Goal: Check status

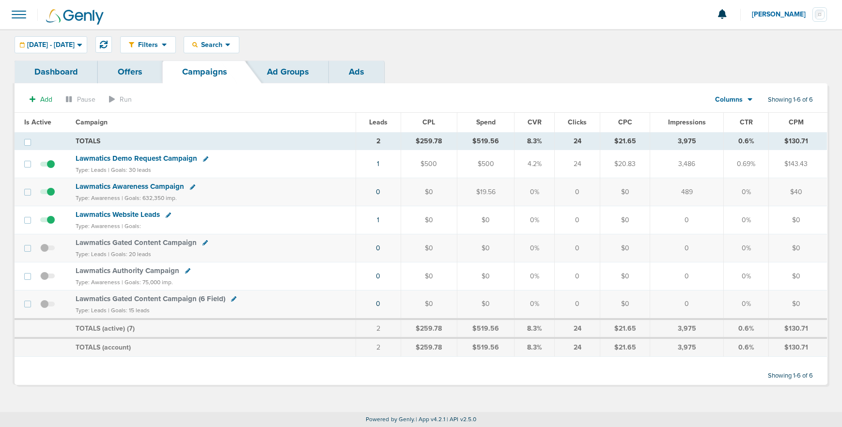
click at [359, 73] on link "Ads" at bounding box center [356, 72] width 55 height 23
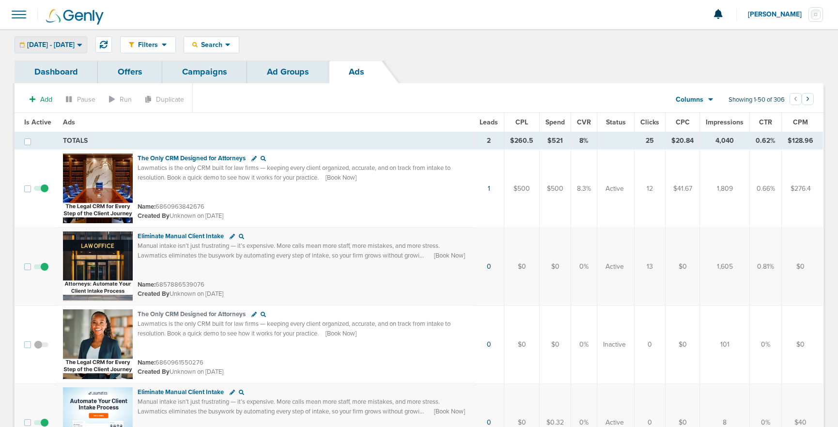
click at [75, 44] on span "[DATE] - [DATE]" at bounding box center [50, 45] width 47 height 7
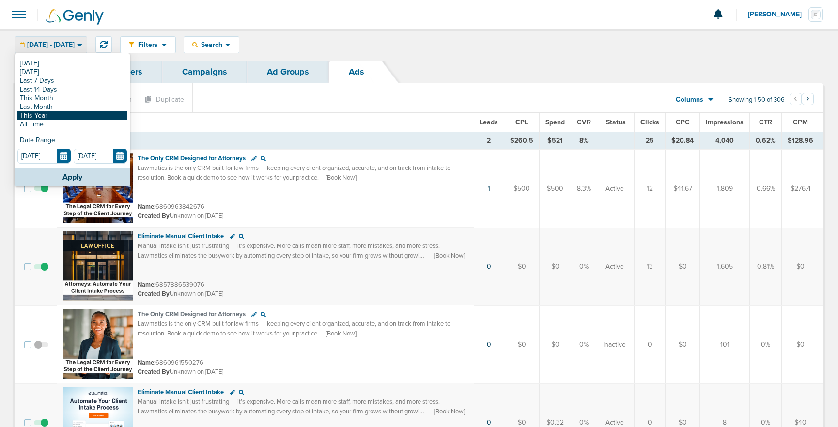
click at [69, 114] on link "This Year" at bounding box center [72, 115] width 110 height 9
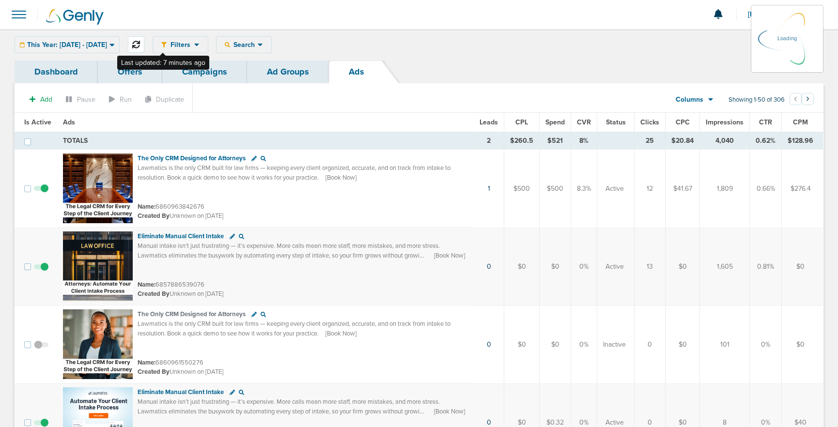
click at [140, 47] on icon at bounding box center [136, 45] width 8 height 8
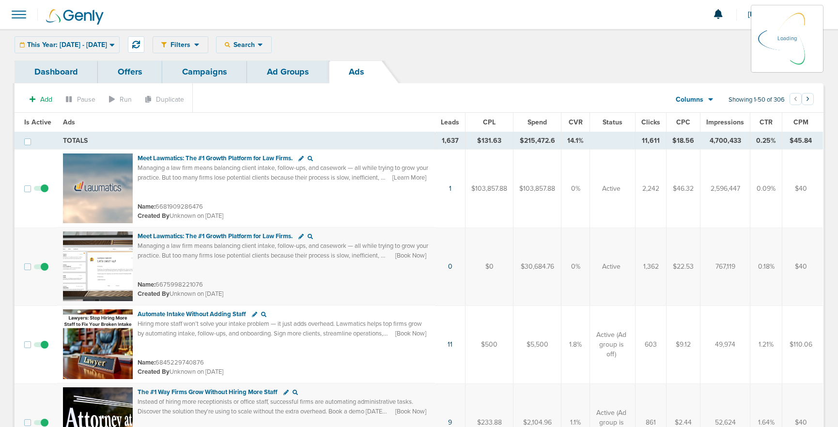
click at [445, 122] on span "Leads" at bounding box center [450, 122] width 18 height 8
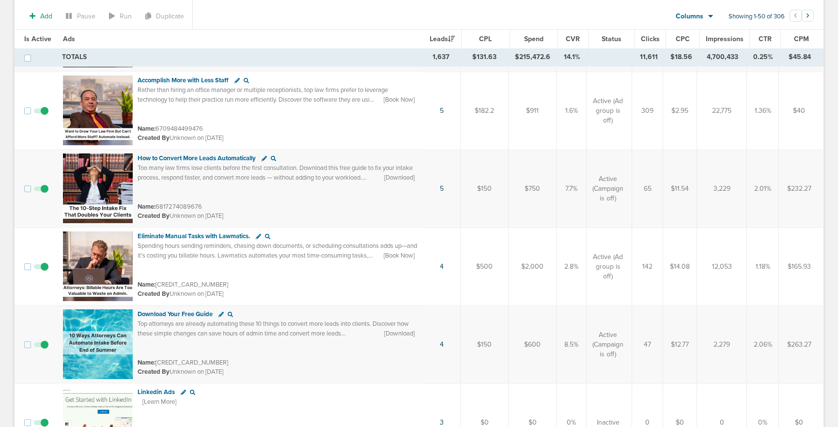
scroll to position [1029, 0]
